Goal: Task Accomplishment & Management: Manage account settings

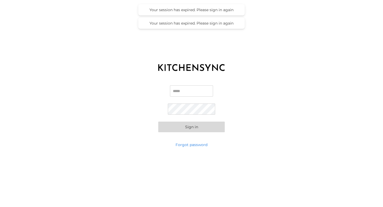
type input "**********"
click at [188, 129] on button "Sign in" at bounding box center [191, 127] width 67 height 11
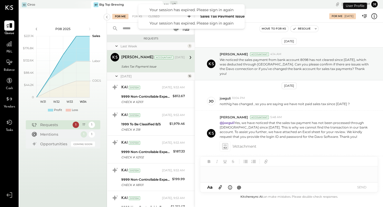
scroll to position [132, 0]
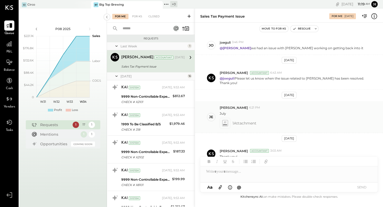
click at [225, 120] on icon at bounding box center [225, 123] width 6 height 6
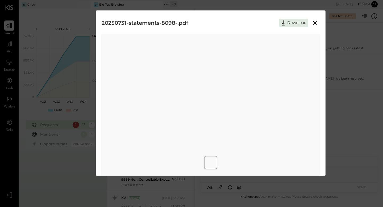
click at [315, 24] on icon at bounding box center [315, 23] width 6 height 6
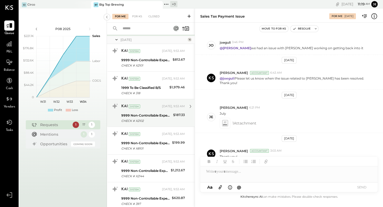
scroll to position [0, 0]
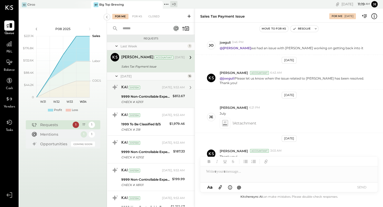
click at [155, 95] on div "9999 Non-Controllable Expenses:Other Income and Expenses:To Be Classified P&L" at bounding box center [146, 96] width 50 height 5
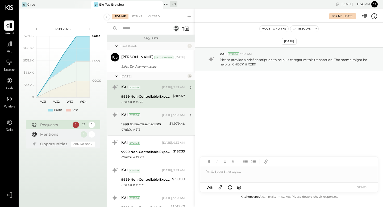
click at [156, 114] on div "KAI System [DATE], 9:53 AM" at bounding box center [153, 115] width 64 height 7
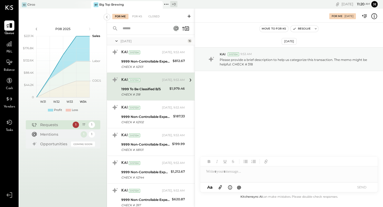
scroll to position [52, 0]
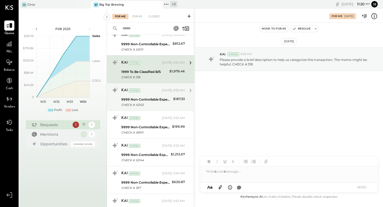
click at [156, 100] on div "9999 Non-Controllable Expenses:Other Income and Expenses:To Be Classified P&L" at bounding box center [146, 99] width 50 height 5
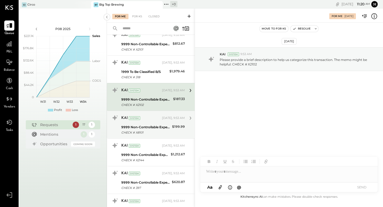
click at [154, 123] on div "KAI System [DATE], 9:53 AM 9999 Non-Controllable Expenses:Other Income and Expe…" at bounding box center [153, 125] width 64 height 22
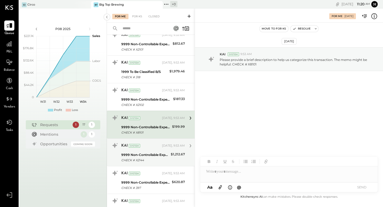
click at [153, 153] on div "9999 Non-Controllable Expenses:Other Income and Expenses:To Be Classified P&L" at bounding box center [145, 154] width 48 height 5
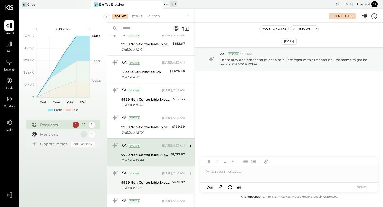
click at [153, 177] on div "KAI System [DATE], 9:53 AM" at bounding box center [153, 173] width 64 height 7
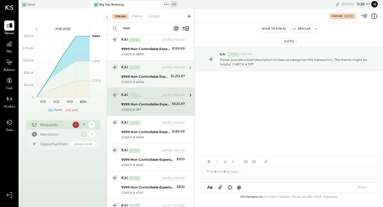
scroll to position [131, 0]
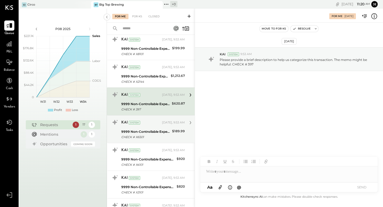
click at [153, 129] on div "9999 Non-Controllable Expenses:Other Income and Expenses:To Be Classified P&L C…" at bounding box center [145, 135] width 49 height 12
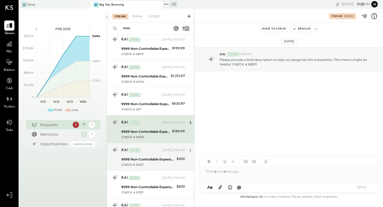
click at [155, 157] on div "9999 Non-Controllable Expenses:Other Income and Expenses:To Be Classified P&L" at bounding box center [148, 159] width 54 height 5
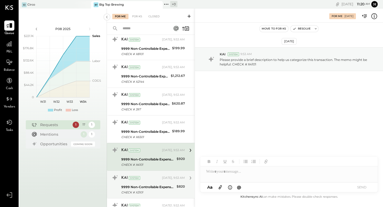
click at [156, 186] on div "9999 Non-Controllable Expenses:Other Income and Expenses:To Be Classified P&L" at bounding box center [148, 186] width 54 height 5
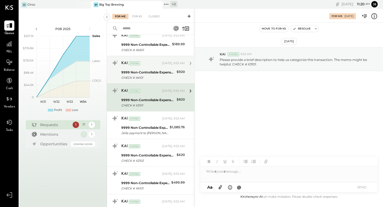
scroll to position [220, 0]
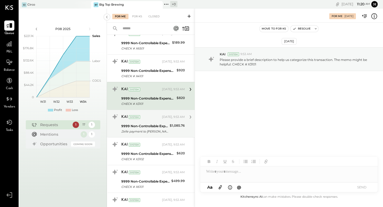
click at [155, 122] on div "KAI System [DATE], 9:53 AM 9999 Non-Controllable Expenses:Other Income and Expe…" at bounding box center [153, 124] width 64 height 22
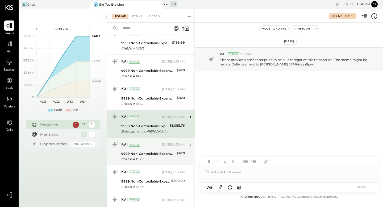
click at [157, 152] on div "9999 Non-Controllable Expenses:Other Income and Expenses:To Be Classified P&L" at bounding box center [148, 153] width 54 height 5
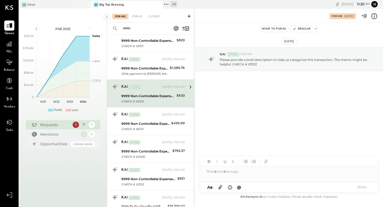
scroll to position [278, 0]
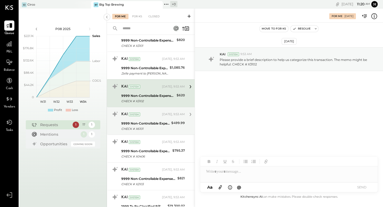
click at [162, 118] on div "KAI System [DATE], 9:53 AM" at bounding box center [153, 114] width 64 height 7
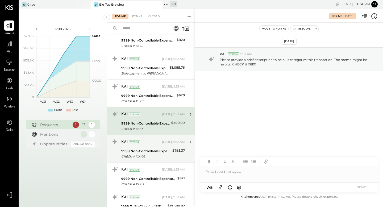
click at [161, 146] on div "KAI System [DATE], 9:53 AM" at bounding box center [153, 142] width 64 height 9
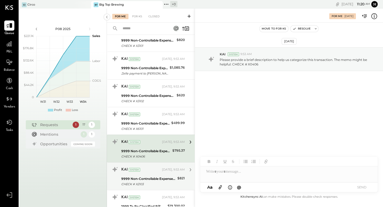
click at [160, 175] on div "KAI System [DATE], 9:53 AM 9999 Non-Controllable Expenses:Other Income and Expe…" at bounding box center [153, 176] width 64 height 22
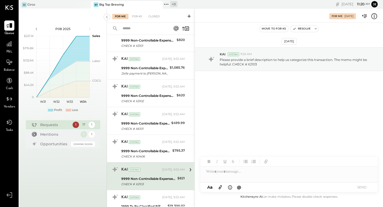
scroll to position [333, 0]
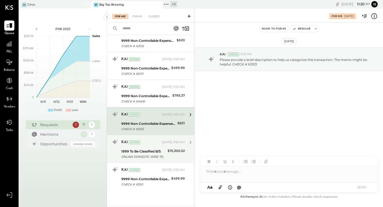
click at [160, 151] on div "1999 To Be Classified B/S" at bounding box center [143, 151] width 45 height 5
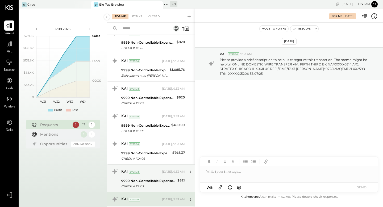
scroll to position [258, 0]
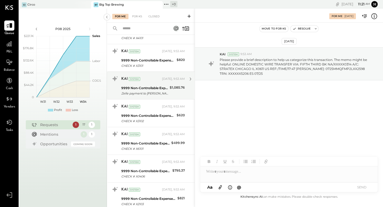
click at [143, 90] on div "9999 Non-Controllable Expenses:Other Income and Expenses:To Be Classified P&L" at bounding box center [144, 87] width 47 height 5
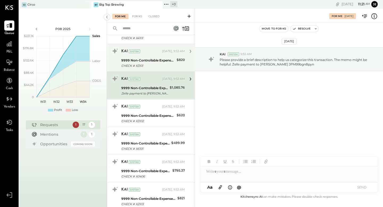
click at [147, 64] on div "CHECK # X3101" at bounding box center [148, 65] width 54 height 5
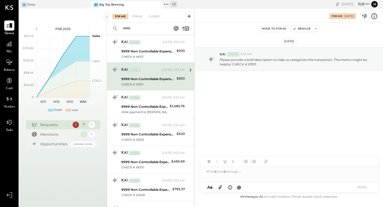
scroll to position [239, 0]
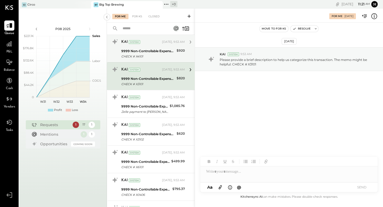
click at [146, 52] on div "9999 Non-Controllable Expenses:Other Income and Expenses:To Be Classified P&L" at bounding box center [148, 50] width 54 height 5
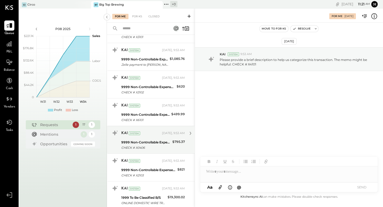
scroll to position [333, 0]
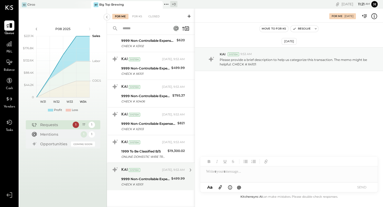
click at [145, 179] on div "9999 Non-Controllable Expenses:Other Income and Expenses:To Be Classified P&L" at bounding box center [145, 178] width 48 height 5
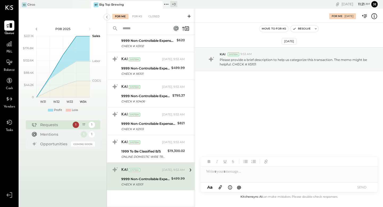
click at [236, 173] on div at bounding box center [289, 171] width 178 height 11
click at [257, 172] on div "**********" at bounding box center [289, 171] width 178 height 11
click at [359, 187] on button "SEND" at bounding box center [361, 187] width 21 height 7
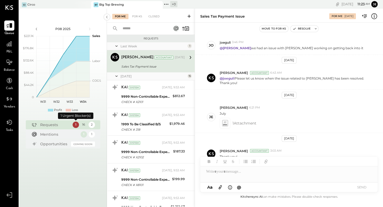
click at [76, 124] on div "1" at bounding box center [76, 125] width 6 height 6
click at [168, 60] on div "[PERSON_NAME] Accountant [DATE]" at bounding box center [153, 57] width 64 height 7
click at [139, 16] on div "For KS" at bounding box center [137, 16] width 15 height 5
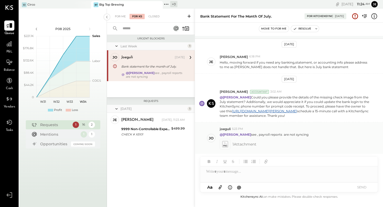
click at [236, 145] on span "1 Attachment" at bounding box center [245, 144] width 24 height 11
click at [226, 145] on icon at bounding box center [225, 144] width 6 height 6
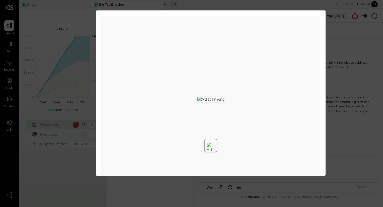
scroll to position [0, 0]
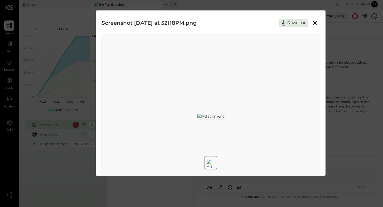
click at [314, 23] on icon at bounding box center [315, 23] width 6 height 6
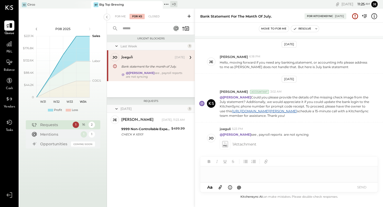
click at [248, 172] on div at bounding box center [289, 171] width 178 height 11
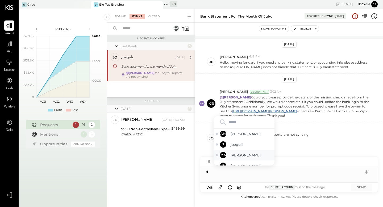
click at [250, 154] on span "[PERSON_NAME]" at bounding box center [252, 155] width 42 height 5
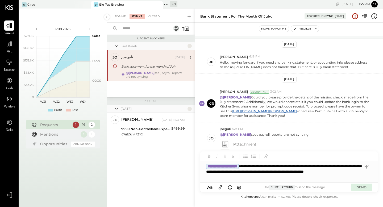
click at [360, 187] on button "SEND" at bounding box center [361, 187] width 21 height 7
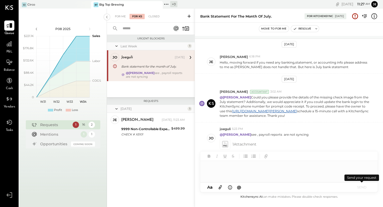
scroll to position [80, 0]
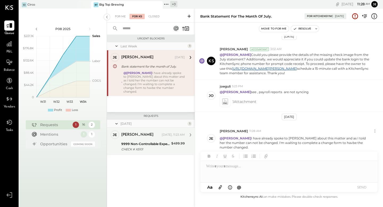
click at [142, 142] on div "9999 Non-Controllable Expenses:Other Income and Expenses:To Be Classified P&L" at bounding box center [145, 143] width 48 height 5
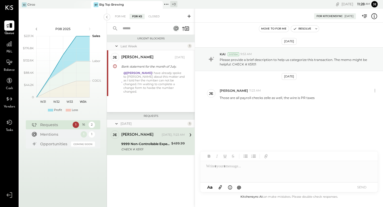
click at [118, 19] on div "For Me For KS Closed" at bounding box center [151, 16] width 88 height 14
click at [119, 16] on div "For Me" at bounding box center [120, 16] width 16 height 5
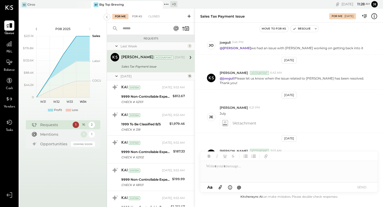
click at [138, 17] on div "For KS" at bounding box center [137, 16] width 15 height 5
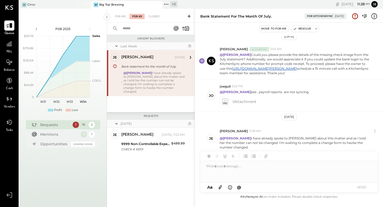
click at [166, 57] on div "[PERSON_NAME] [DATE]" at bounding box center [153, 57] width 64 height 7
click at [192, 58] on icon at bounding box center [190, 57] width 7 height 7
click at [189, 57] on icon at bounding box center [190, 57] width 7 height 7
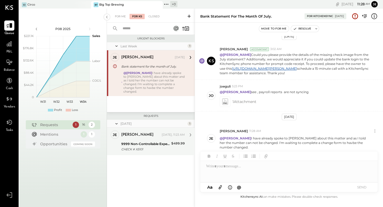
click at [158, 139] on div "[PERSON_NAME] [DATE], 11:23 AM" at bounding box center [153, 134] width 64 height 9
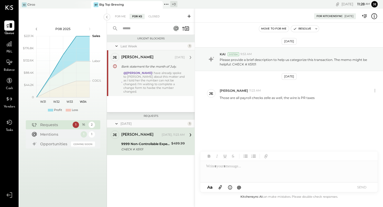
click at [154, 76] on div "@[PERSON_NAME] I have already spoke to [PERSON_NAME] about this matter and as I…" at bounding box center [154, 82] width 61 height 22
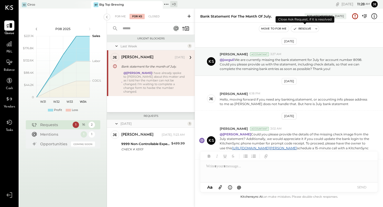
click at [307, 30] on button "Resolve" at bounding box center [302, 29] width 22 height 6
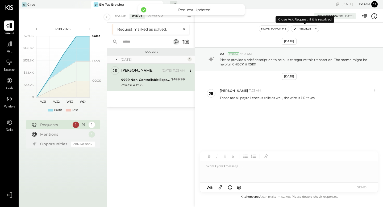
click at [307, 29] on button "Resolve" at bounding box center [302, 29] width 22 height 6
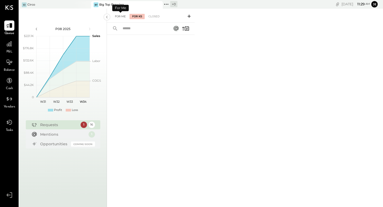
click at [118, 17] on div "For Me" at bounding box center [120, 16] width 16 height 5
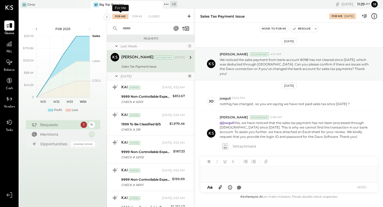
scroll to position [132, 0]
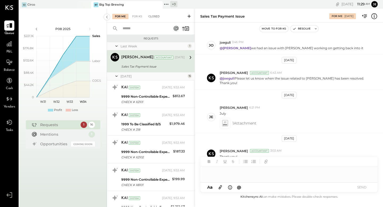
click at [157, 16] on div "Closed" at bounding box center [154, 16] width 17 height 5
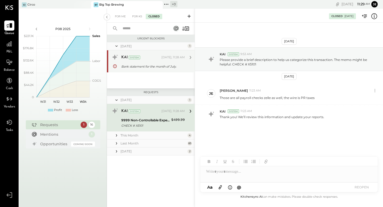
click at [146, 63] on div "KAI System [DATE], 11:28 AM Bank statement for the month of July. Thank you! We…" at bounding box center [153, 61] width 64 height 17
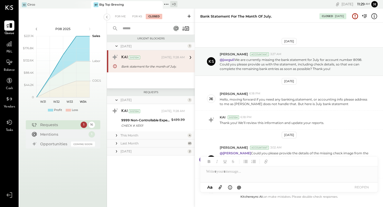
scroll to position [137, 0]
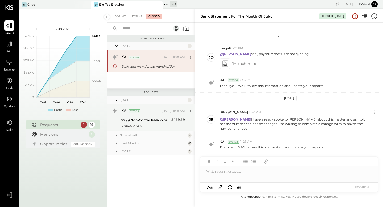
click at [151, 123] on div "9999 Non-Controllable Expenses:Other Income and Expenses:To Be Classified P&L" at bounding box center [145, 120] width 48 height 5
